Goal: Task Accomplishment & Management: Manage account settings

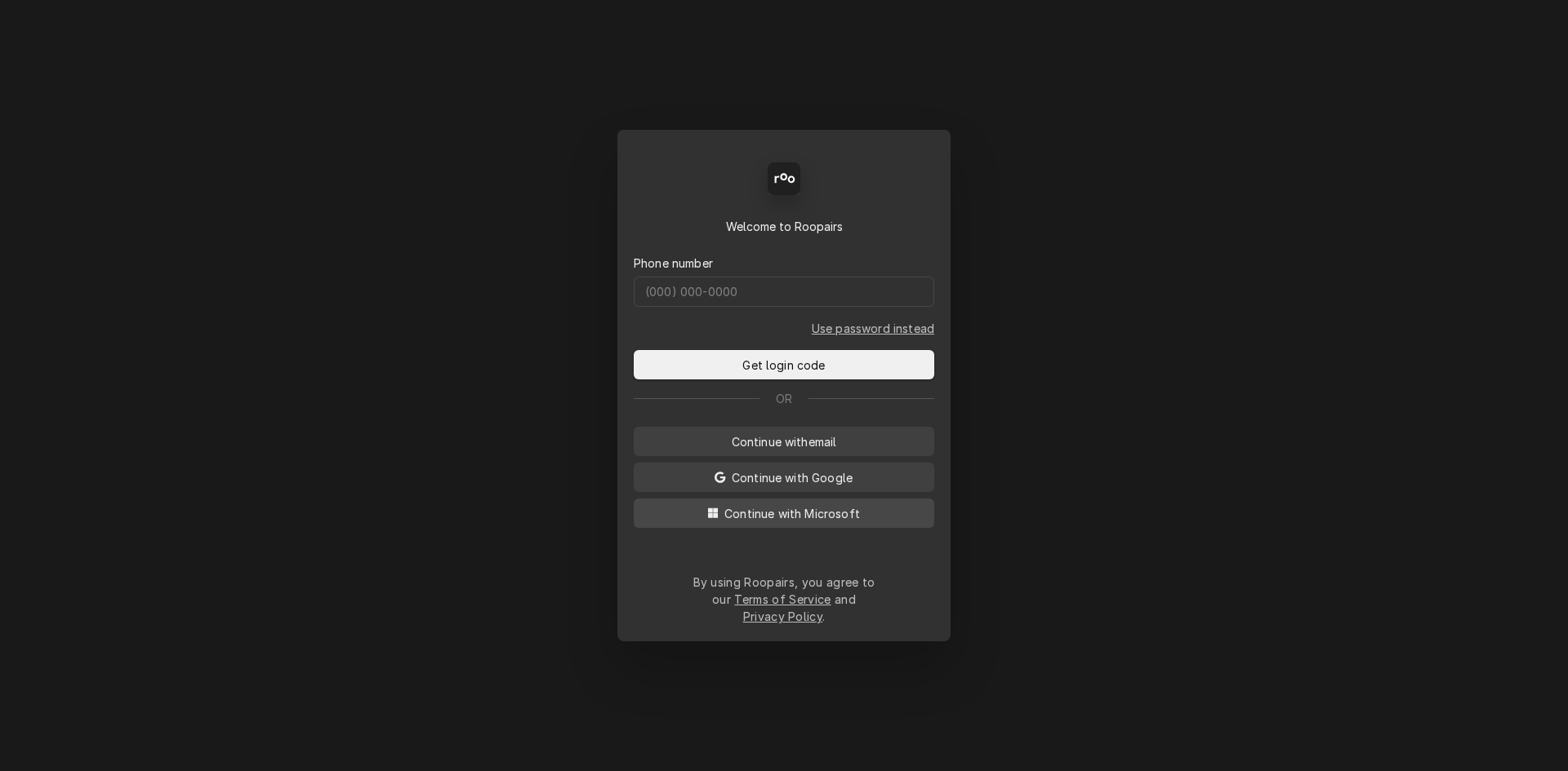
click at [865, 528] on button "Continue with Microsoft" at bounding box center [784, 513] width 301 height 30
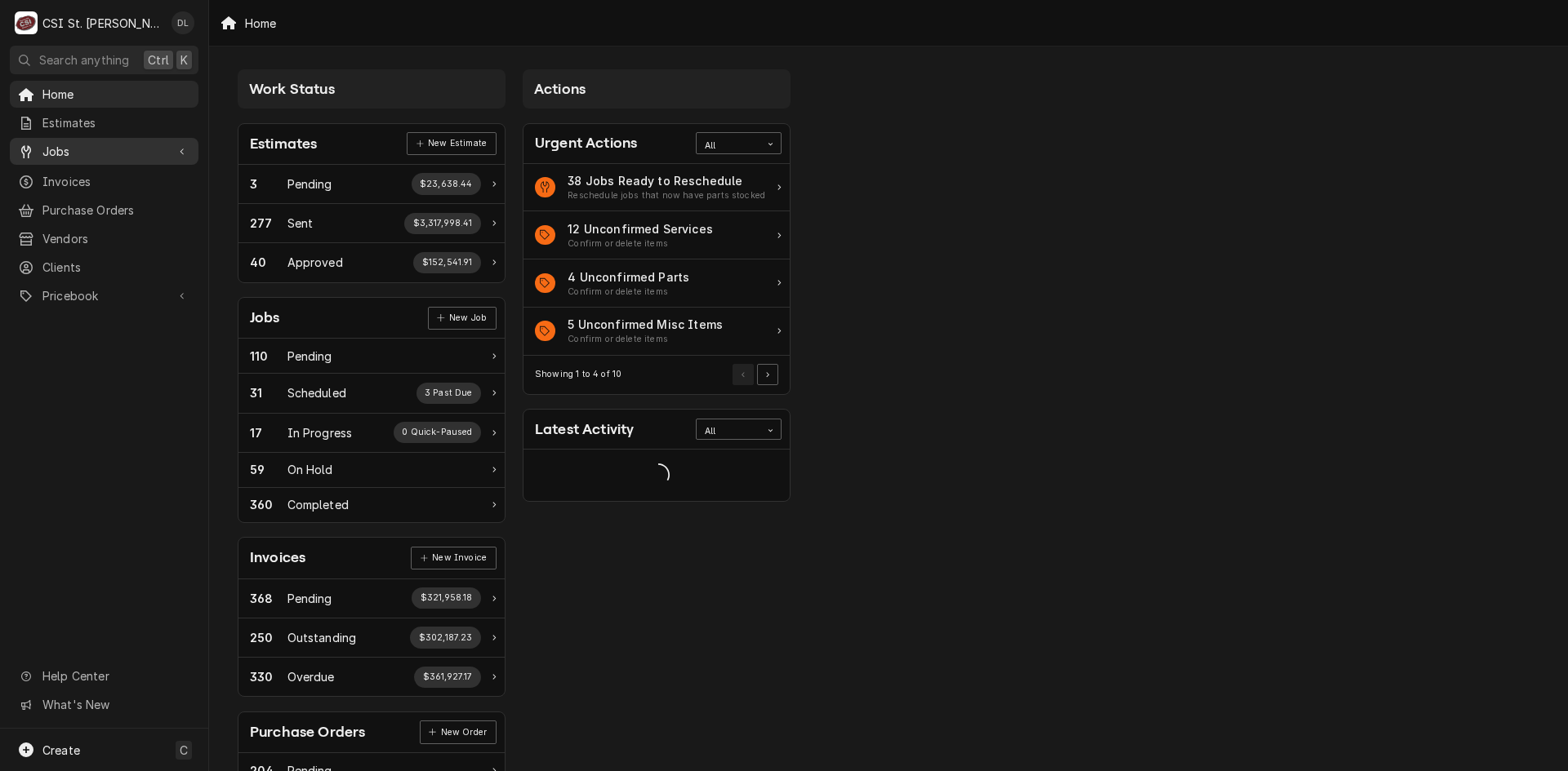
click at [77, 151] on span "Jobs" at bounding box center [103, 152] width 123 height 17
click at [80, 174] on span "Jobs" at bounding box center [116, 180] width 147 height 17
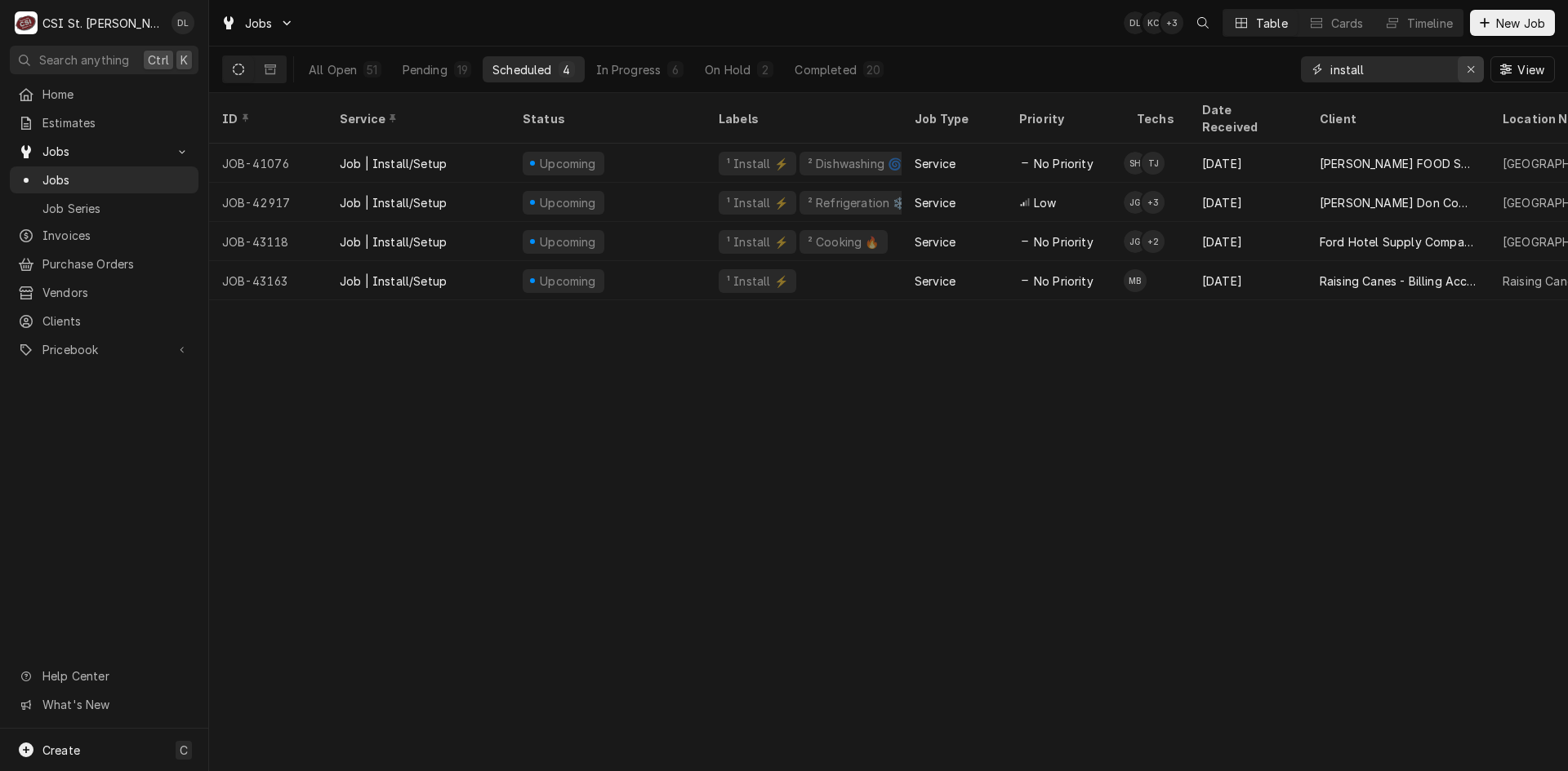
click at [1472, 64] on icon "Erase input" at bounding box center [1471, 69] width 9 height 11
click at [1446, 63] on input "Dynamic Content Wrapper" at bounding box center [1406, 69] width 153 height 26
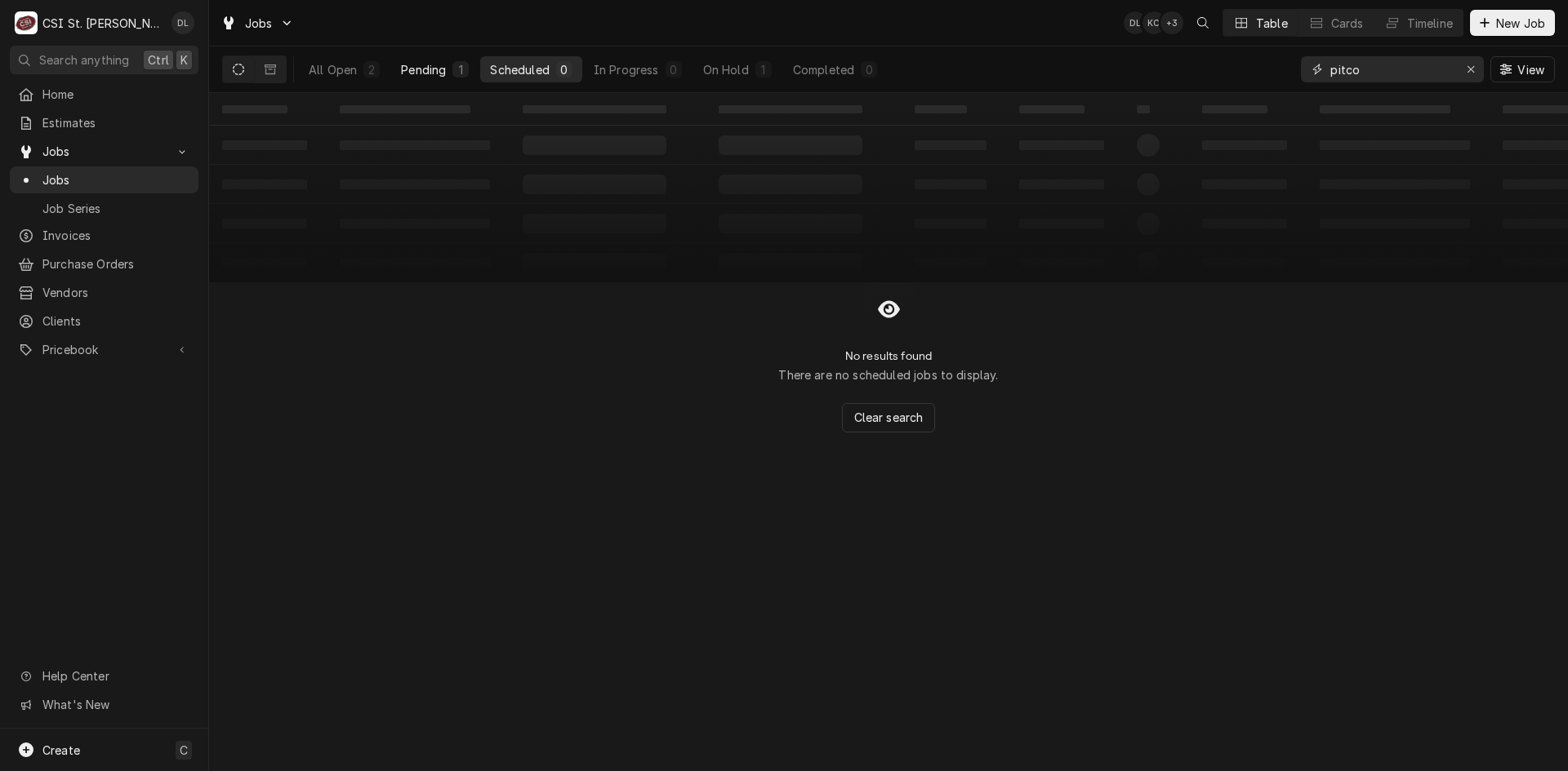
type input "pitco"
click at [442, 67] on div "Pending" at bounding box center [423, 69] width 45 height 17
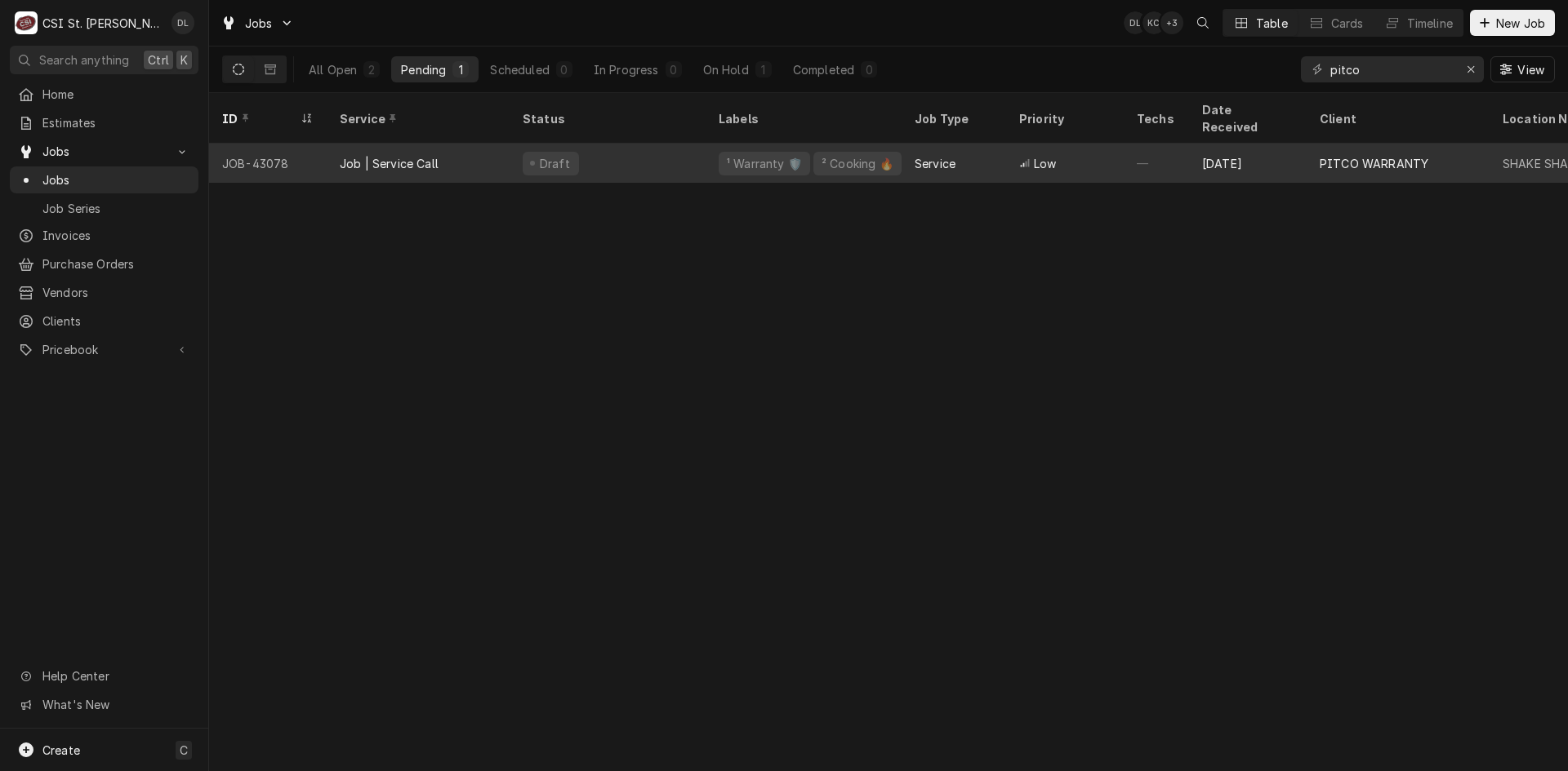
click at [692, 149] on div "Draft" at bounding box center [607, 164] width 196 height 39
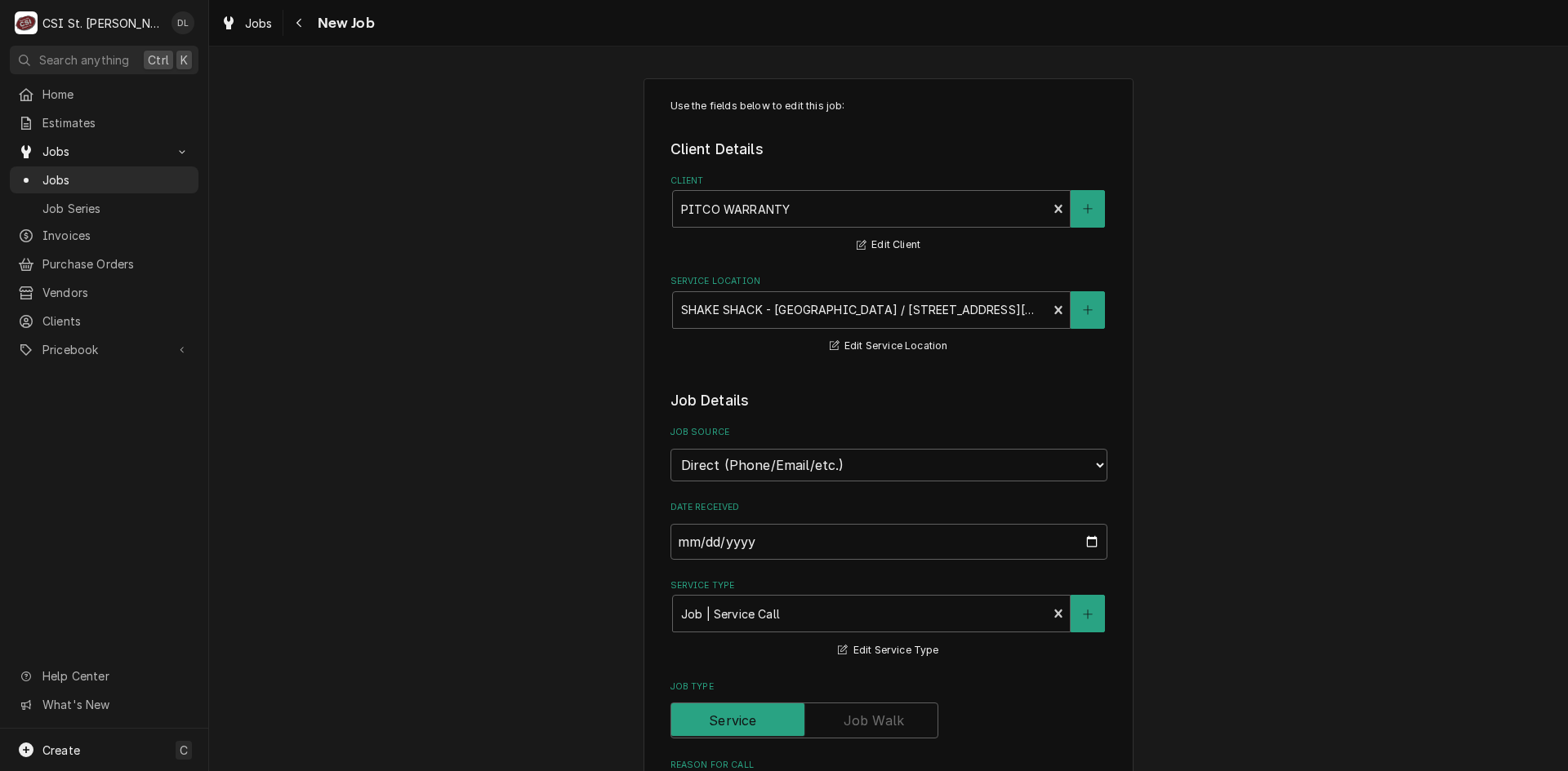
type textarea "x"
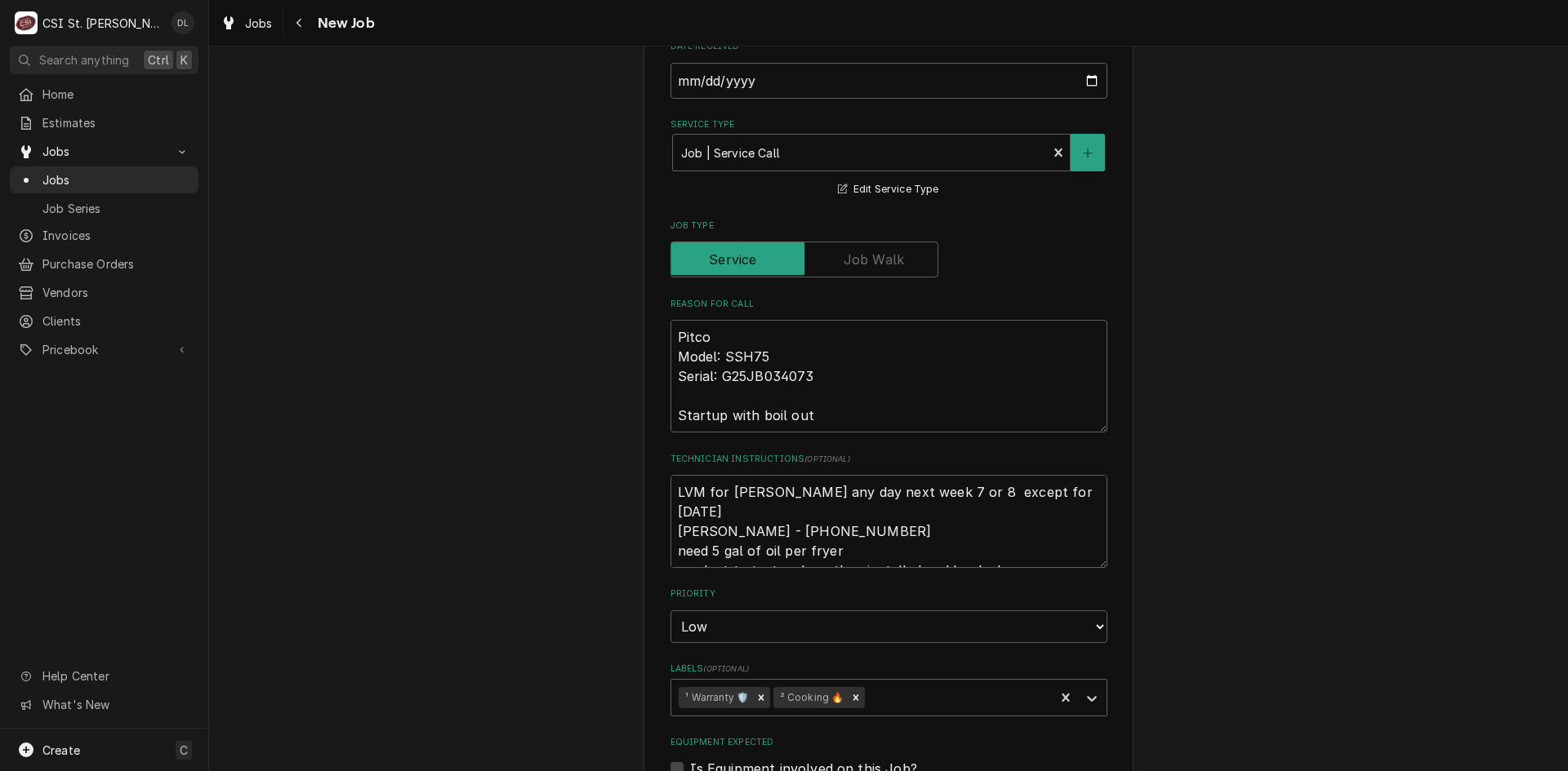
scroll to position [490, 0]
